Goal: Find contact information: Find contact information

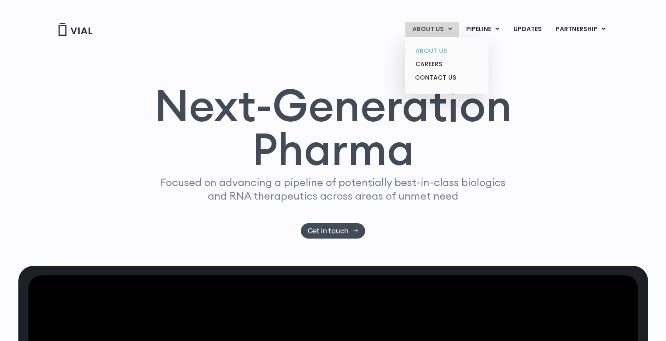
click at [431, 44] on link "ABOUT US" at bounding box center [446, 51] width 77 height 14
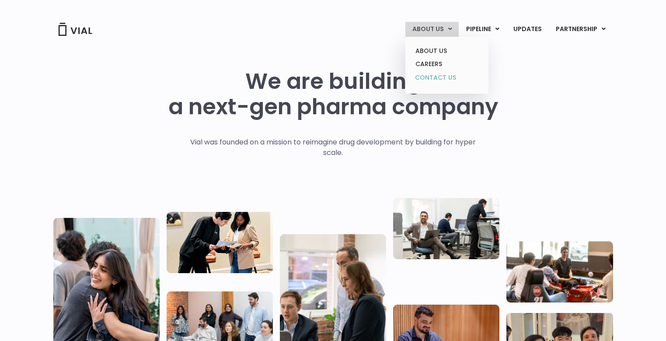
click at [436, 77] on link "CONTACT US" at bounding box center [446, 78] width 77 height 14
